Goal: Information Seeking & Learning: Check status

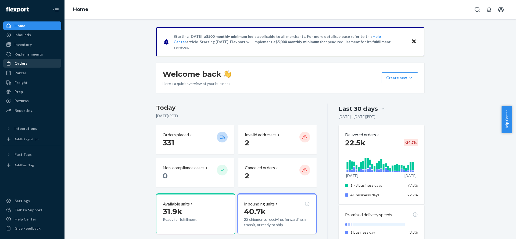
click at [29, 62] on div "Orders" at bounding box center [32, 64] width 57 height 8
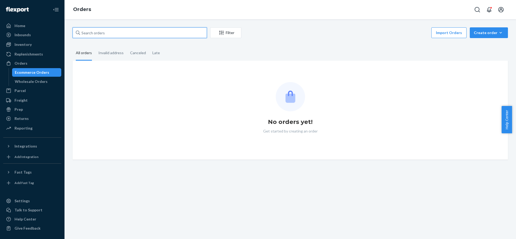
click at [138, 27] on input "text" at bounding box center [140, 32] width 134 height 11
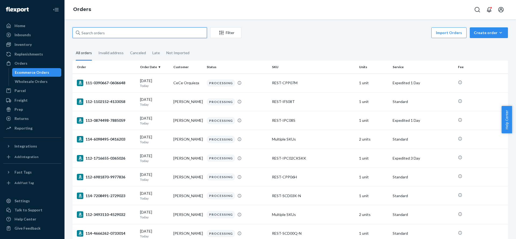
paste input "#US25341422"
type input "#US25341422"
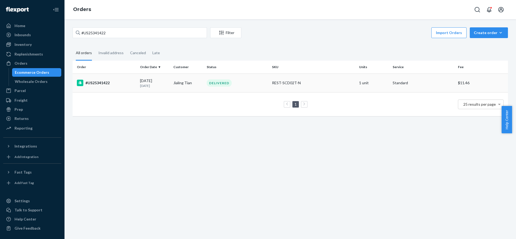
click at [92, 83] on div "#US25341422" at bounding box center [106, 83] width 59 height 6
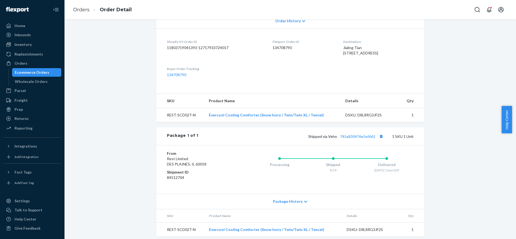
scroll to position [137, 0]
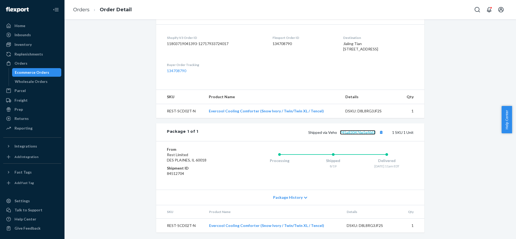
click at [351, 134] on link "745a830476e5ef661" at bounding box center [357, 132] width 35 height 5
